Goal: Find specific page/section: Find specific page/section

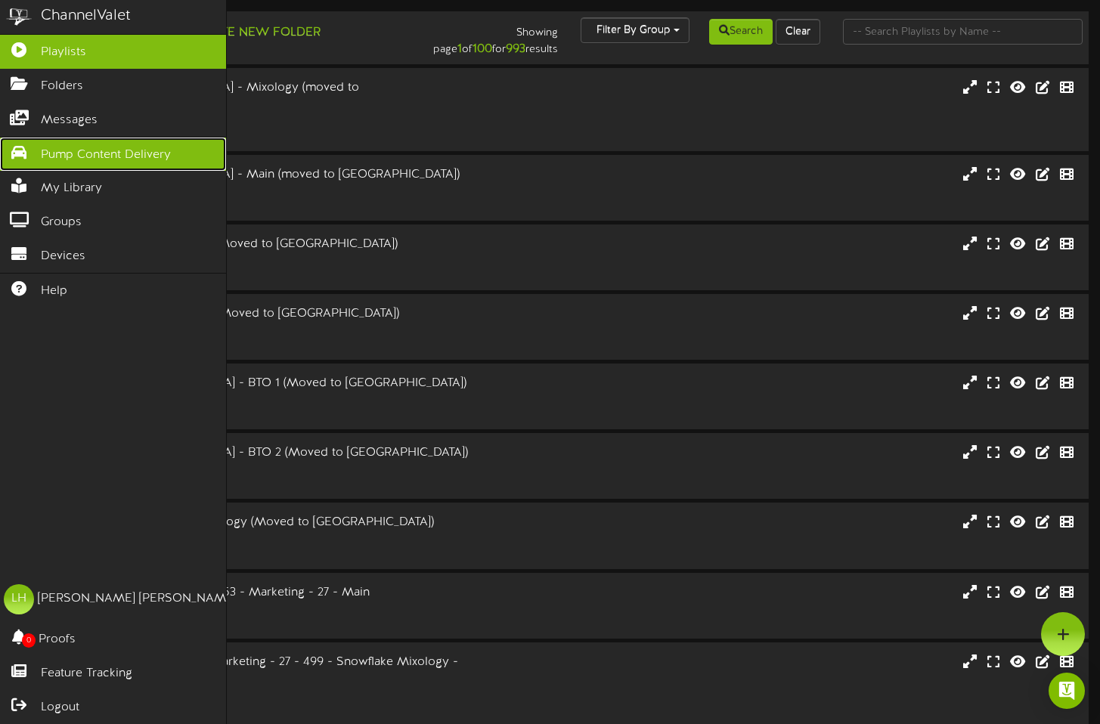
click at [65, 159] on span "Pump Content Delivery" at bounding box center [106, 155] width 130 height 17
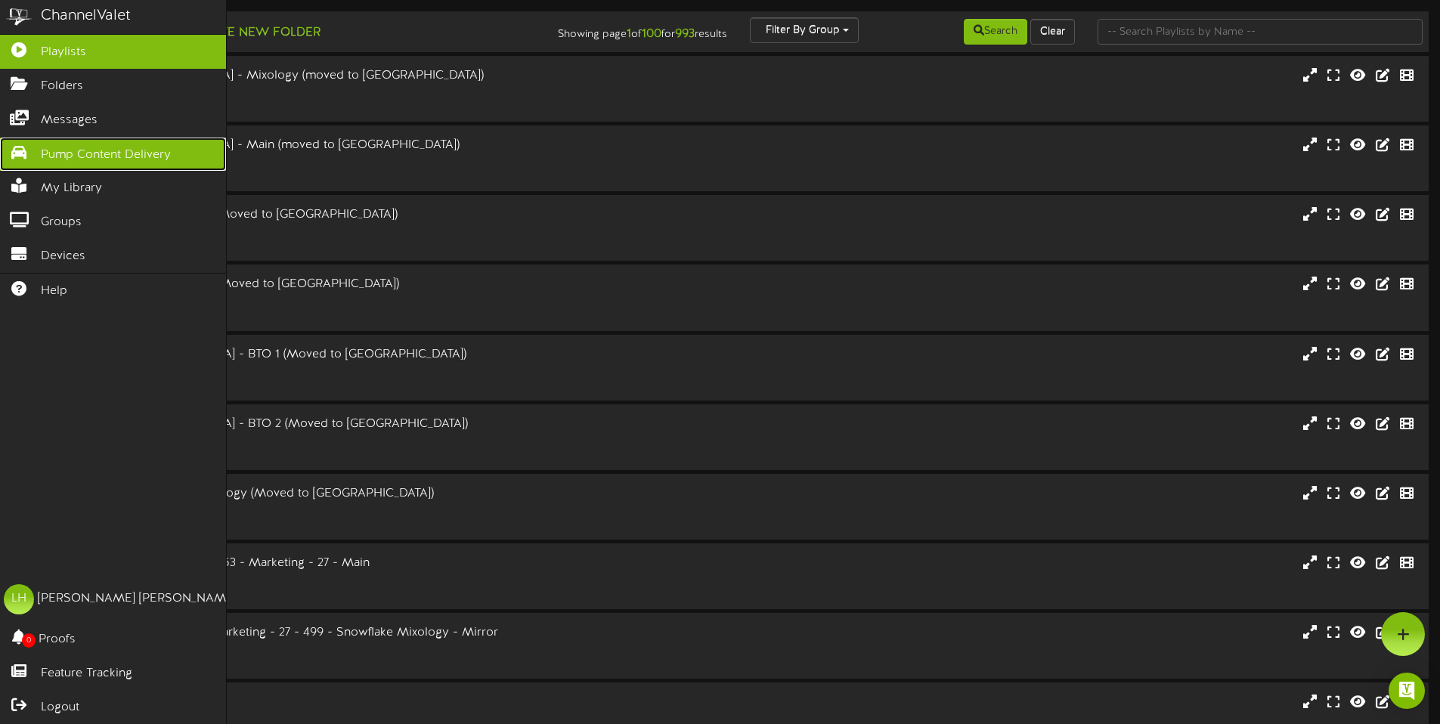
click at [60, 153] on span "Pump Content Delivery" at bounding box center [106, 155] width 130 height 17
click at [46, 161] on span "Pump Content Delivery" at bounding box center [106, 155] width 130 height 17
